Goal: Obtain resource: Download file/media

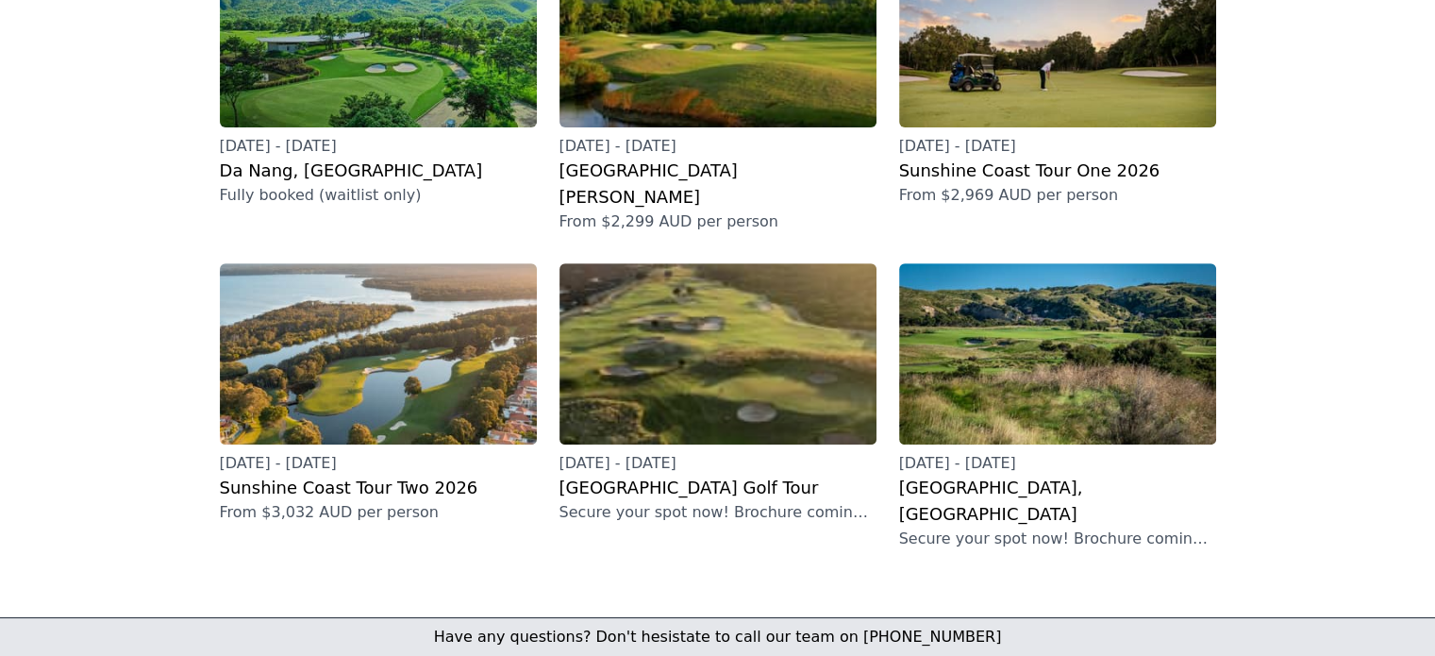
scroll to position [661, 0]
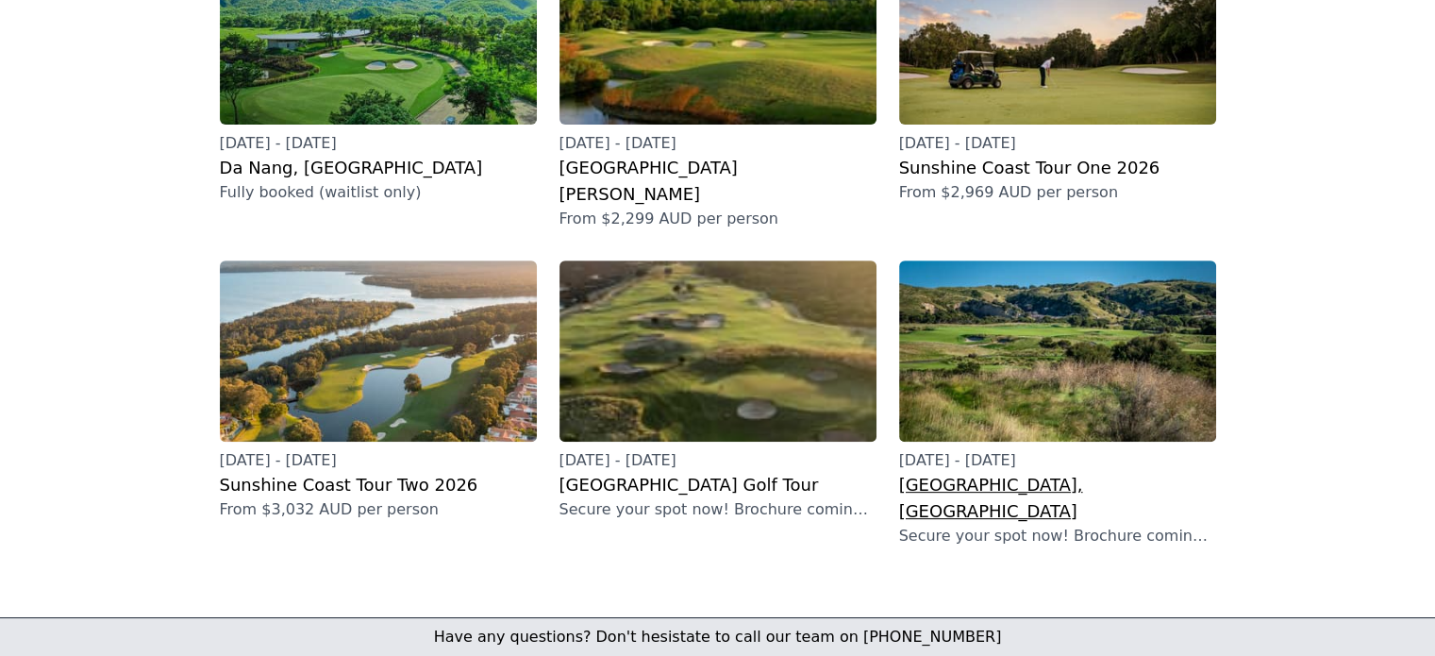
click at [950, 472] on h2 "[GEOGRAPHIC_DATA], [GEOGRAPHIC_DATA]" at bounding box center [1057, 498] width 317 height 53
click at [944, 155] on h2 "Sunshine Coast Tour One 2026" at bounding box center [1057, 168] width 317 height 26
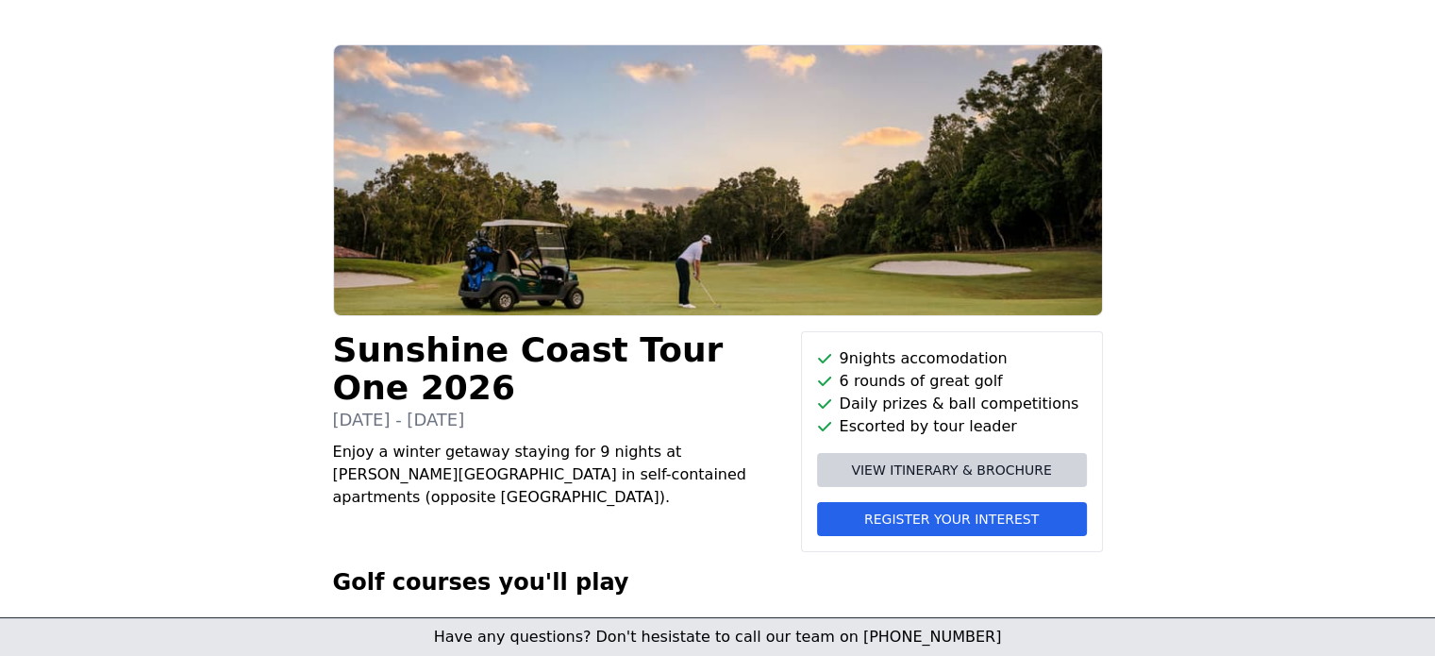
scroll to position [189, 0]
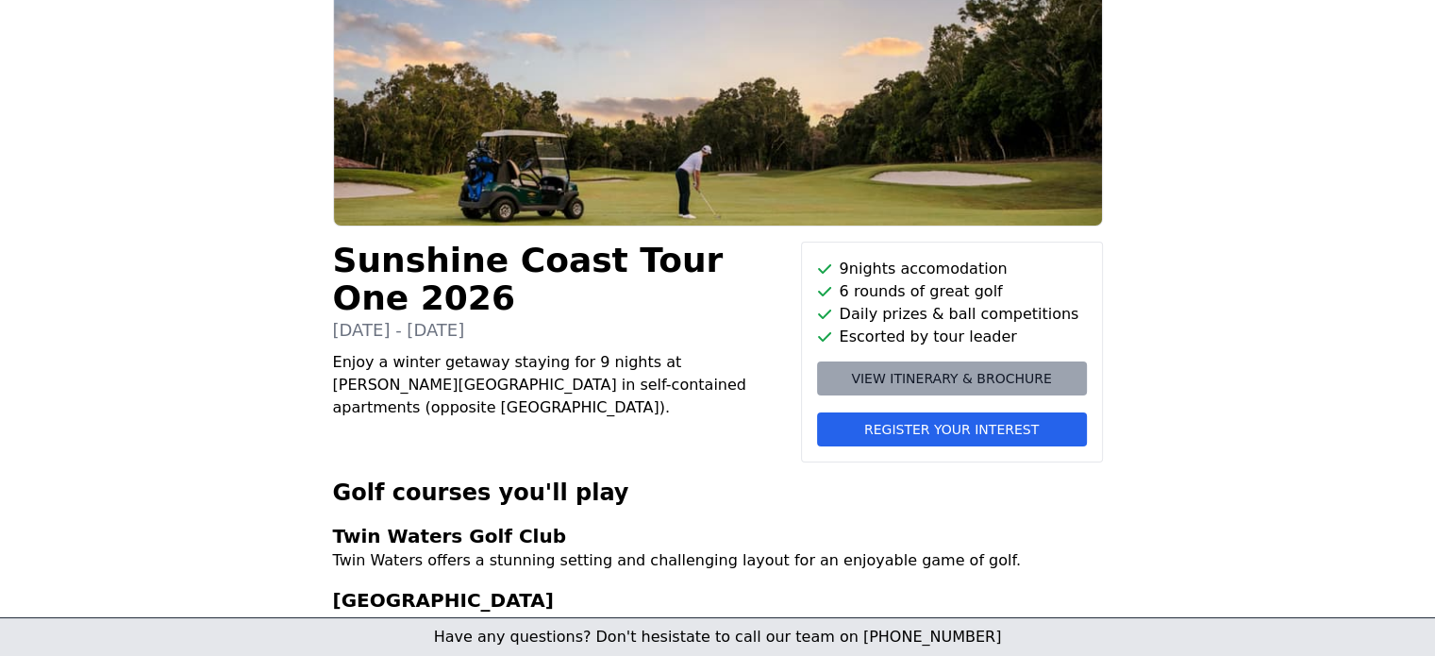
click at [954, 385] on span "View itinerary & brochure" at bounding box center [951, 378] width 200 height 19
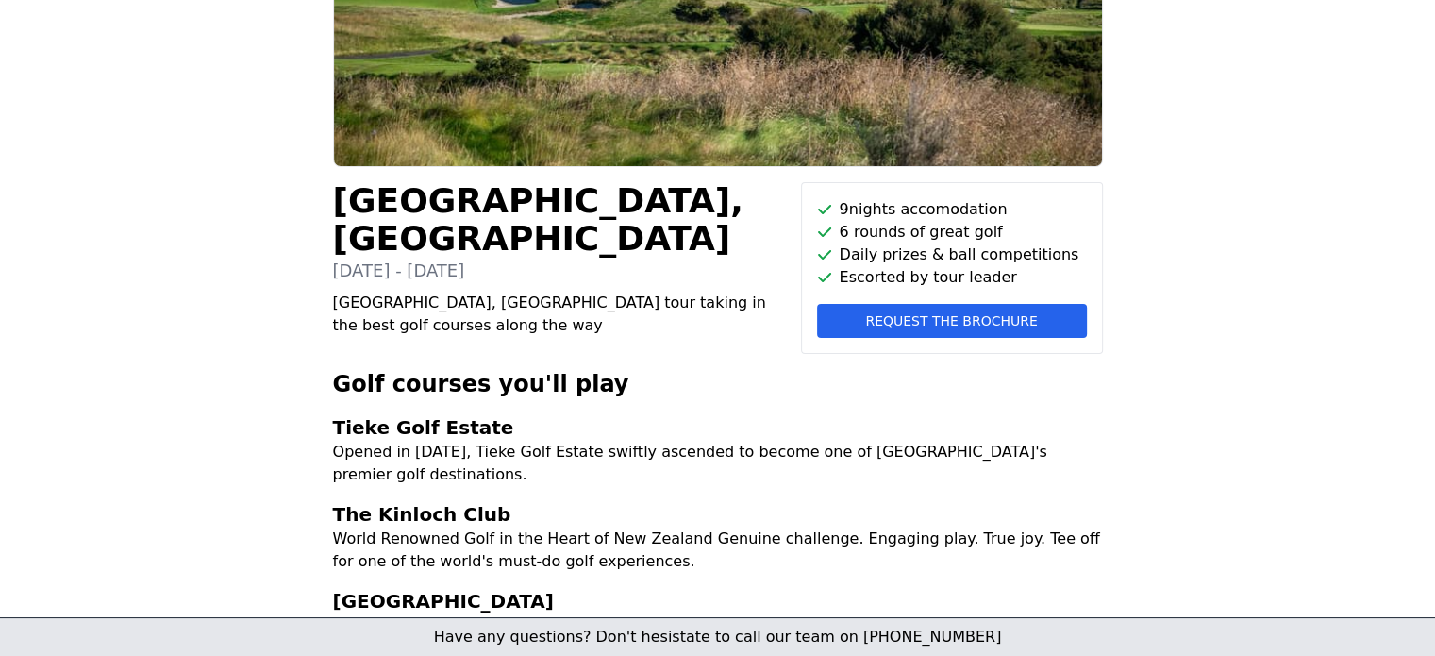
scroll to position [189, 0]
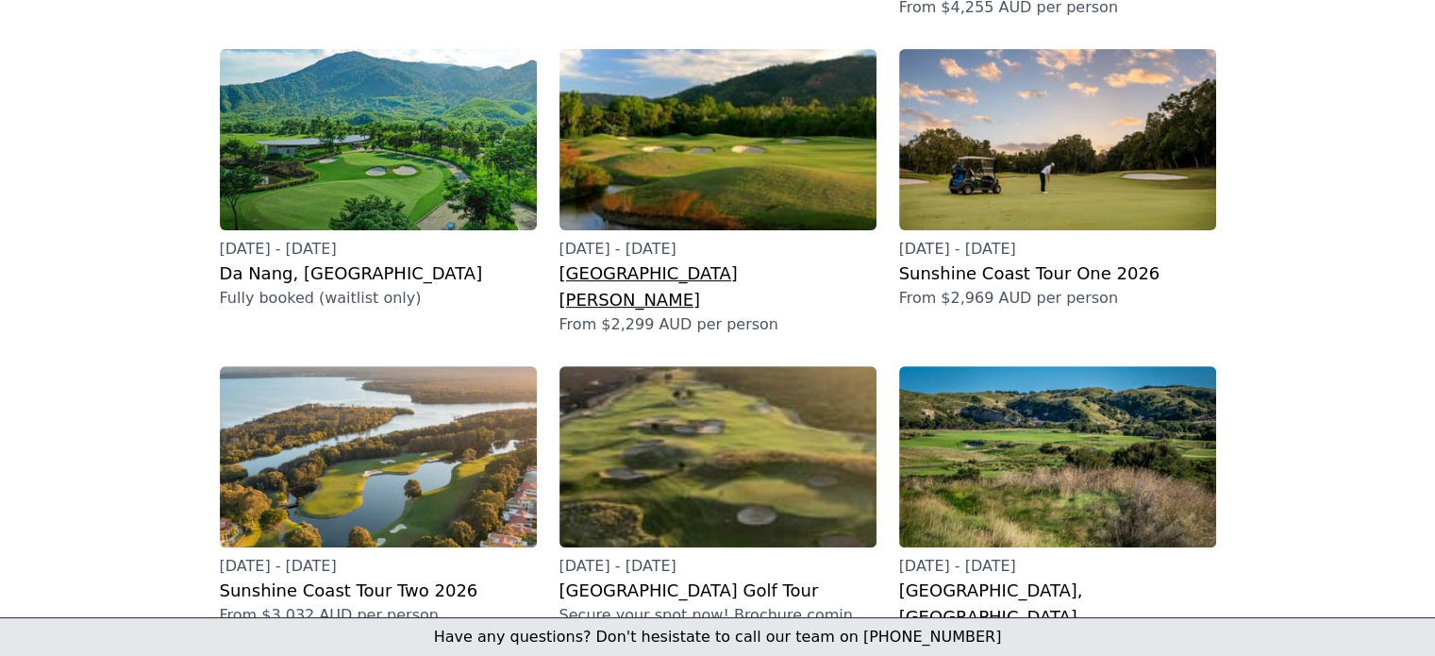
scroll to position [566, 0]
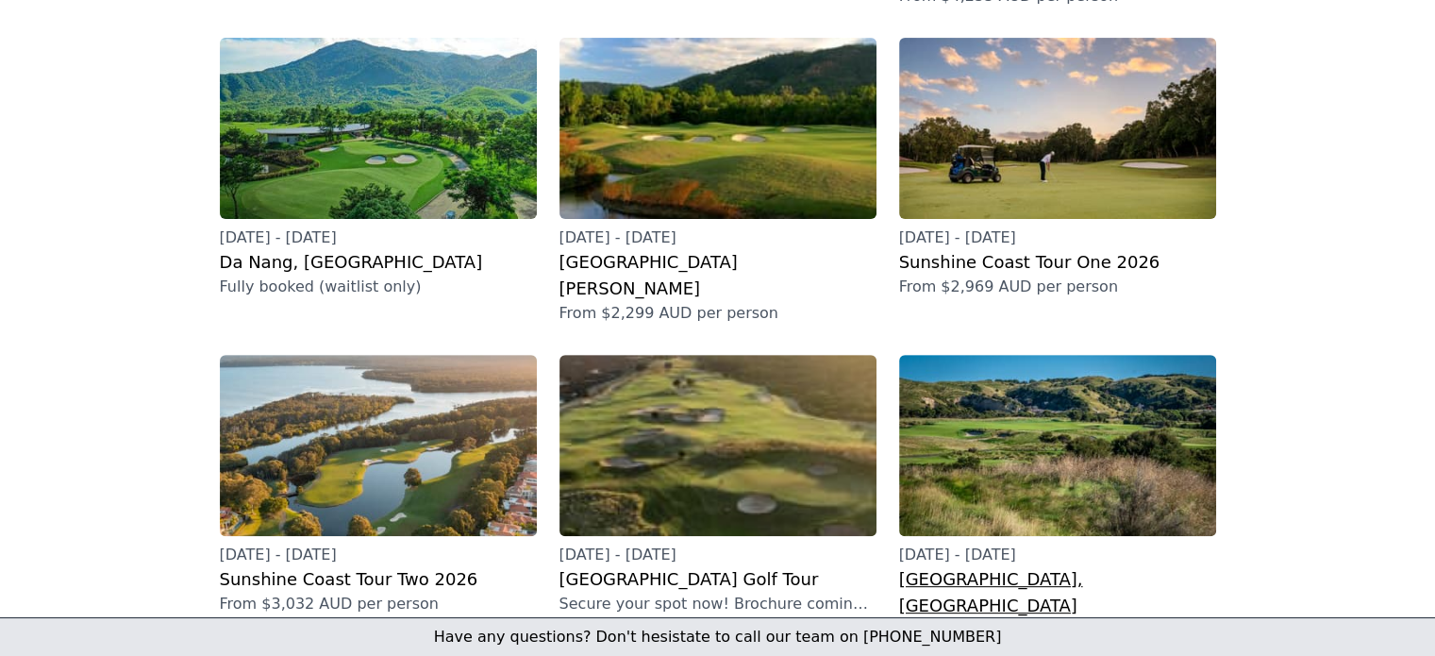
click at [970, 566] on h2 "[GEOGRAPHIC_DATA], [GEOGRAPHIC_DATA]" at bounding box center [1057, 592] width 317 height 53
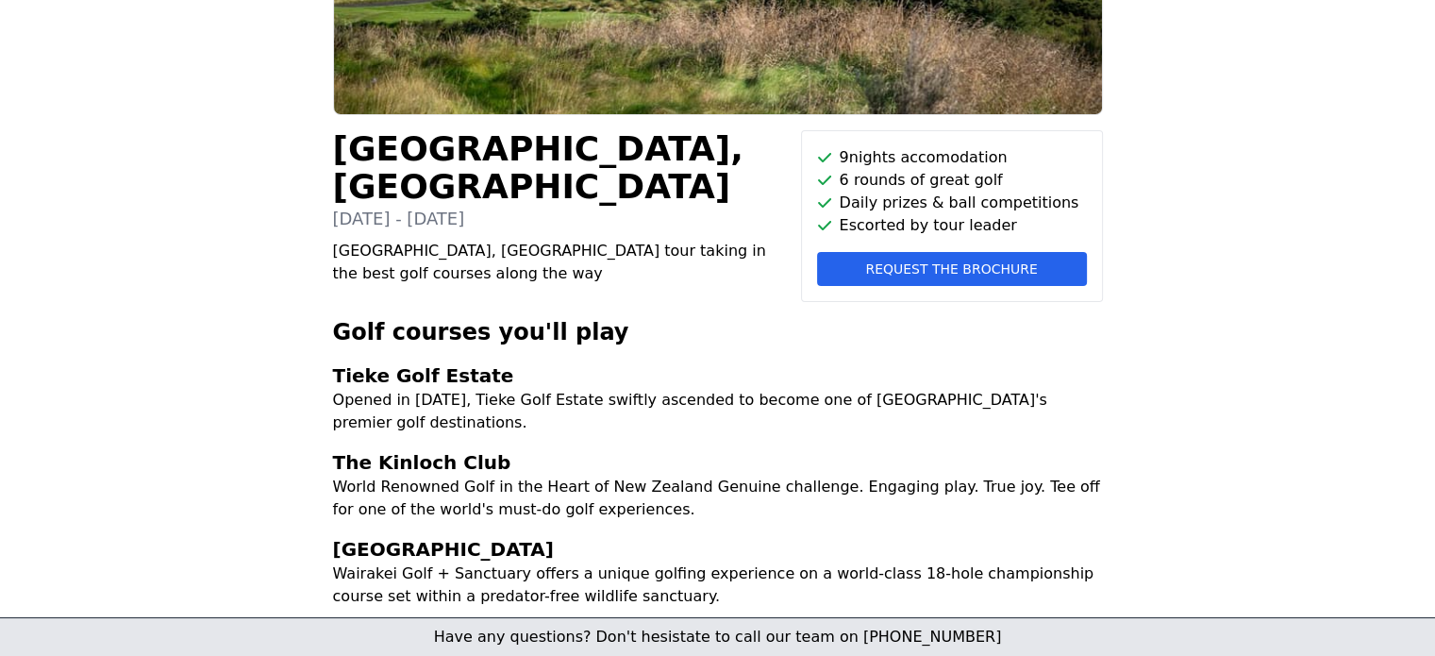
scroll to position [189, 0]
